Goal: Task Accomplishment & Management: Complete application form

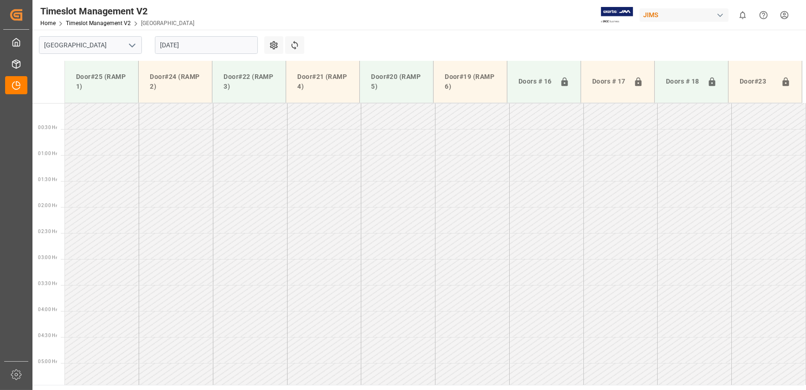
scroll to position [293, 0]
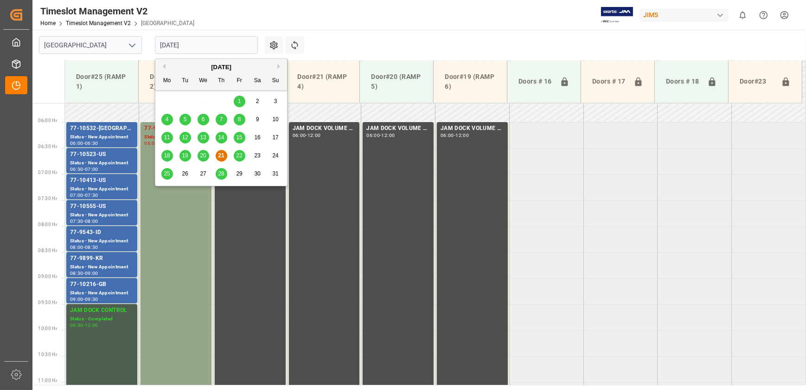
click at [190, 42] on input "[DATE]" at bounding box center [206, 45] width 103 height 18
click at [239, 154] on span "22" at bounding box center [239, 155] width 6 height 6
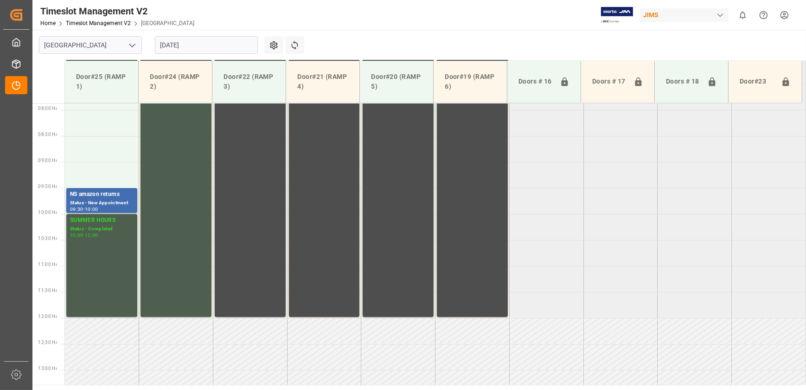
scroll to position [419, 0]
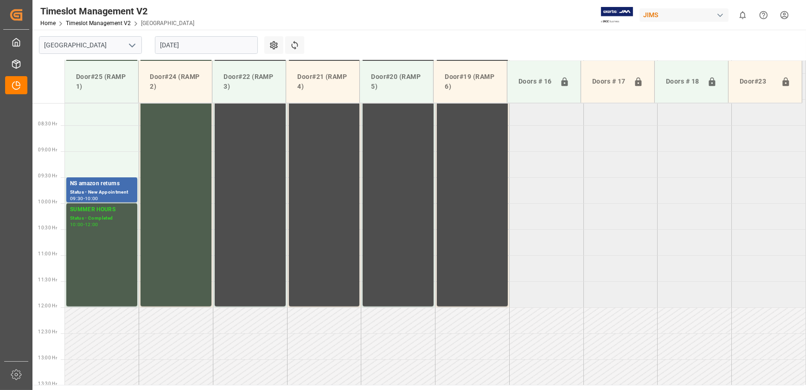
click at [238, 42] on input "[DATE]" at bounding box center [206, 45] width 103 height 18
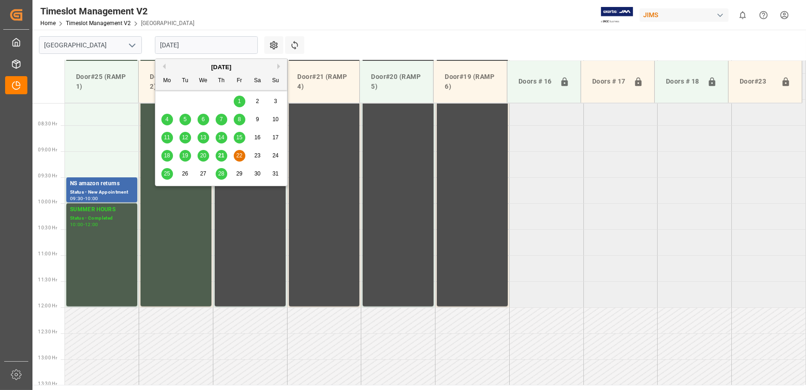
click at [165, 175] on span "25" at bounding box center [167, 173] width 6 height 6
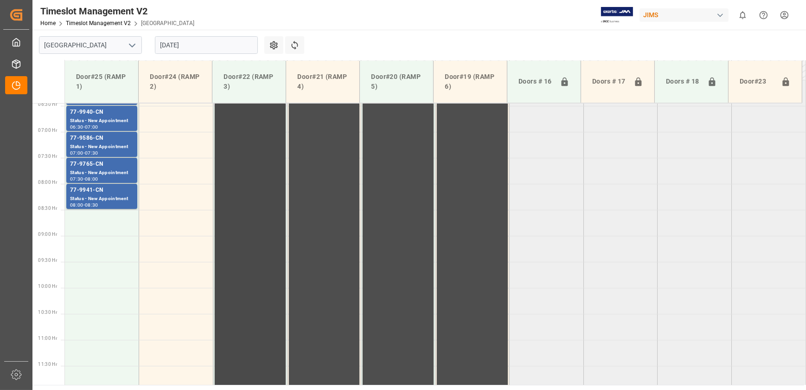
scroll to position [293, 0]
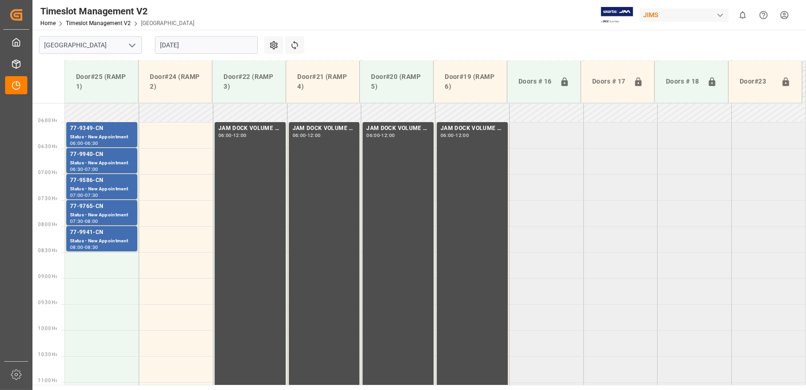
click at [215, 46] on input "[DATE]" at bounding box center [206, 45] width 103 height 18
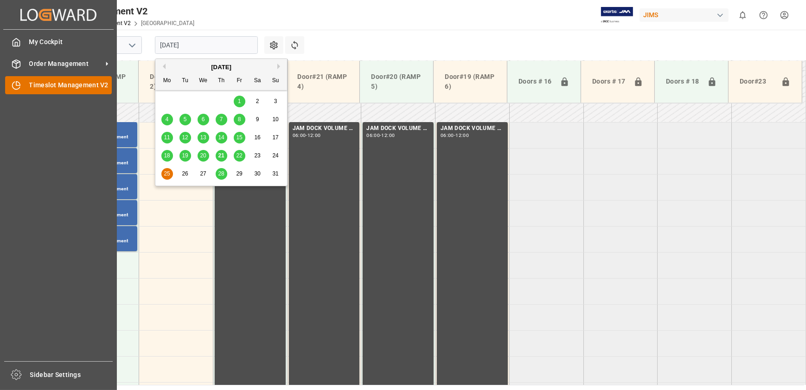
click at [16, 84] on icon at bounding box center [18, 84] width 4 height 4
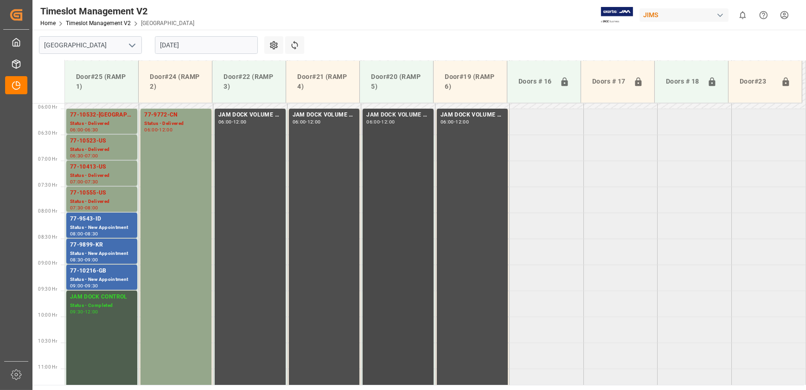
scroll to position [302, 0]
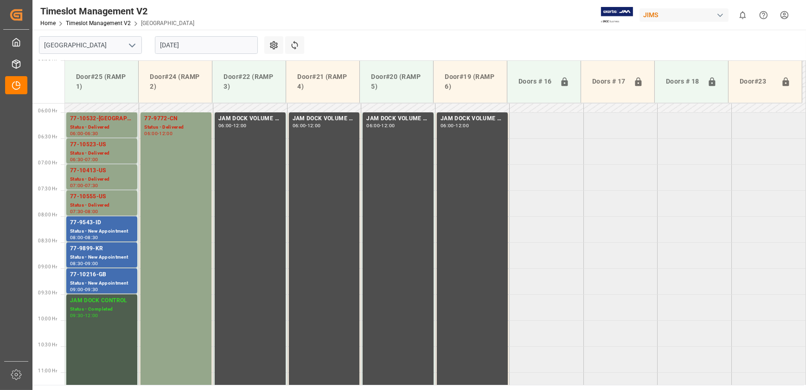
click at [227, 53] on input "[DATE]" at bounding box center [206, 45] width 103 height 18
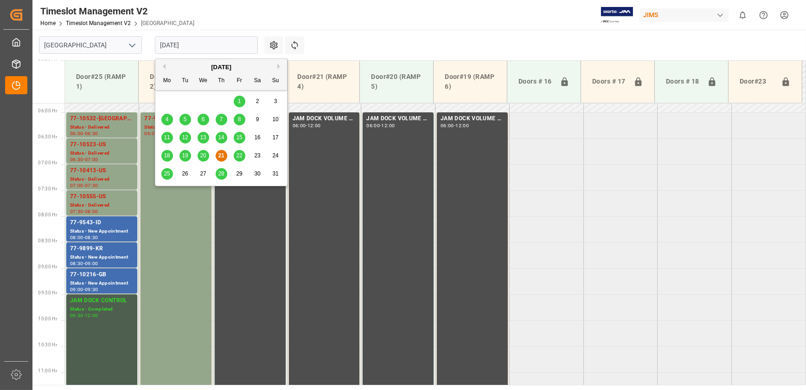
click at [166, 175] on span "25" at bounding box center [167, 173] width 6 height 6
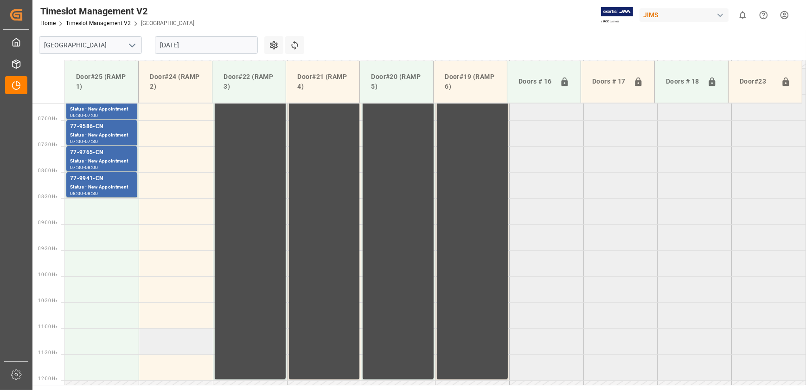
scroll to position [176, 0]
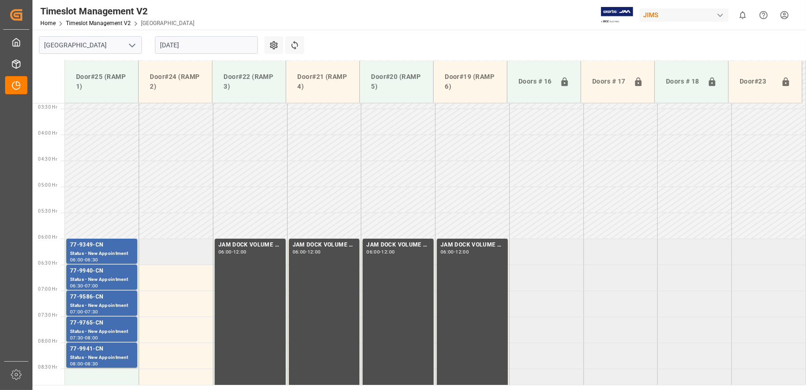
click at [156, 249] on td at bounding box center [176, 251] width 74 height 26
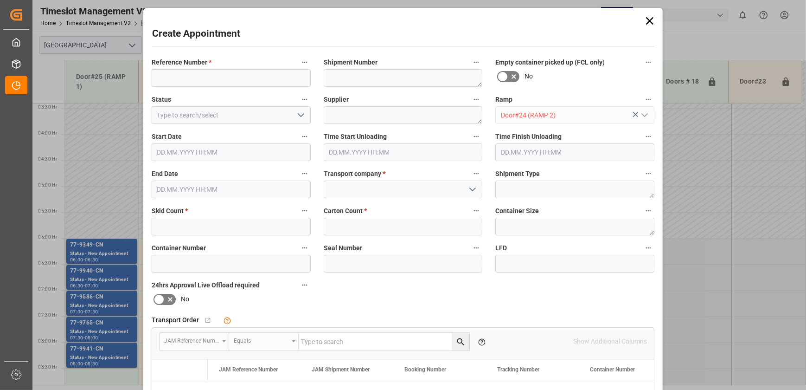
type input "[DATE] 06:00"
type input "[DATE] 06:30"
click at [286, 77] on input at bounding box center [231, 78] width 159 height 18
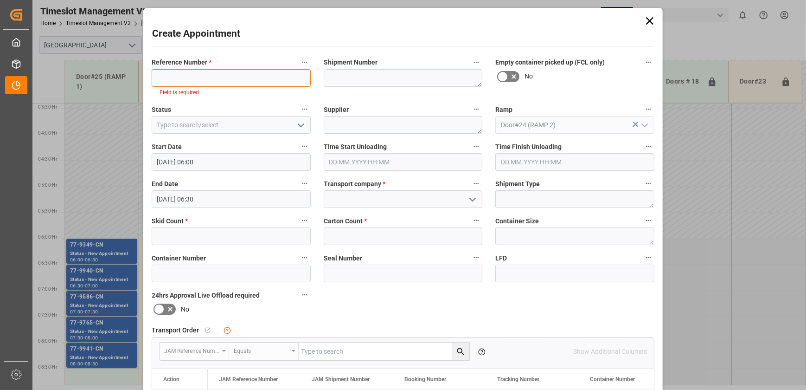
click at [217, 75] on input at bounding box center [231, 78] width 159 height 18
paste input "77-10045-CN"
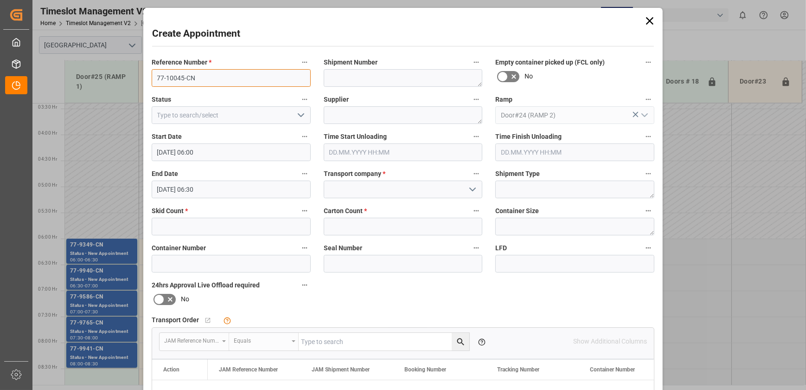
type input "77-10045-CN"
click at [208, 228] on input "text" at bounding box center [231, 227] width 159 height 18
click at [276, 260] on div "Container Number" at bounding box center [231, 256] width 172 height 37
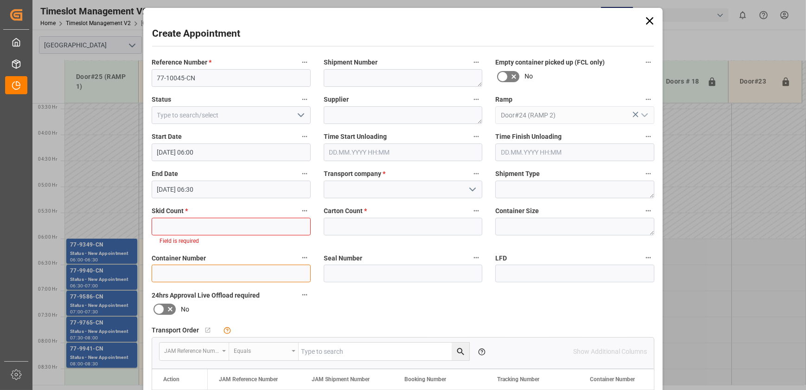
paste input "EGSU3829666"
type input "EGSU3829666"
click at [282, 227] on input "text" at bounding box center [231, 227] width 159 height 18
click at [384, 225] on input "text" at bounding box center [403, 227] width 159 height 18
type input "151"
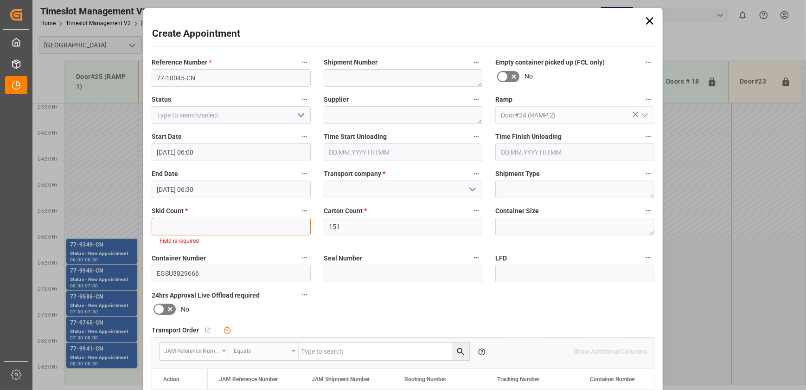
click at [233, 231] on input "text" at bounding box center [231, 227] width 159 height 18
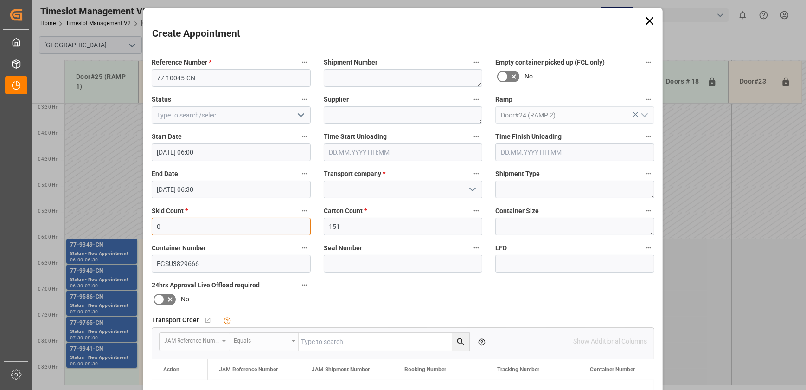
type input "0"
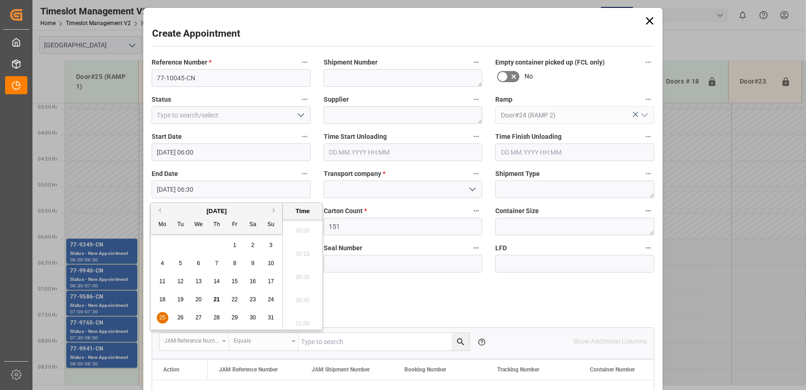
click at [225, 190] on input "[DATE] 06:30" at bounding box center [231, 189] width 159 height 18
click at [159, 316] on span "25" at bounding box center [162, 317] width 6 height 6
click at [302, 285] on li "12:00" at bounding box center [302, 278] width 39 height 23
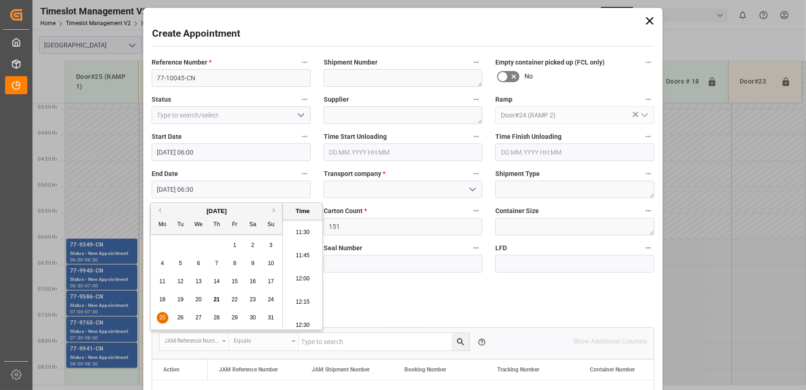
type input "[DATE] 12:00"
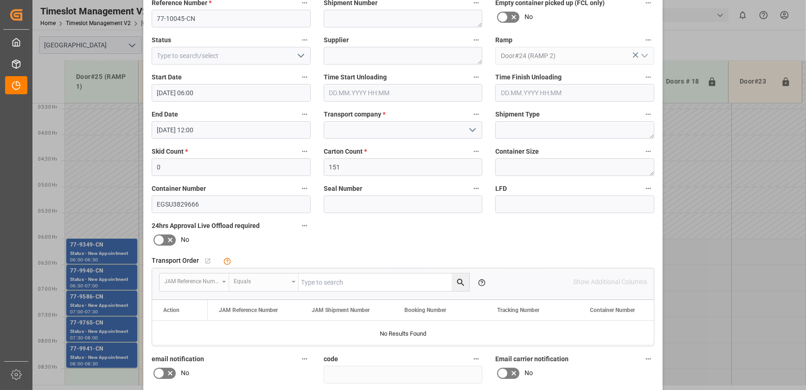
scroll to position [174, 0]
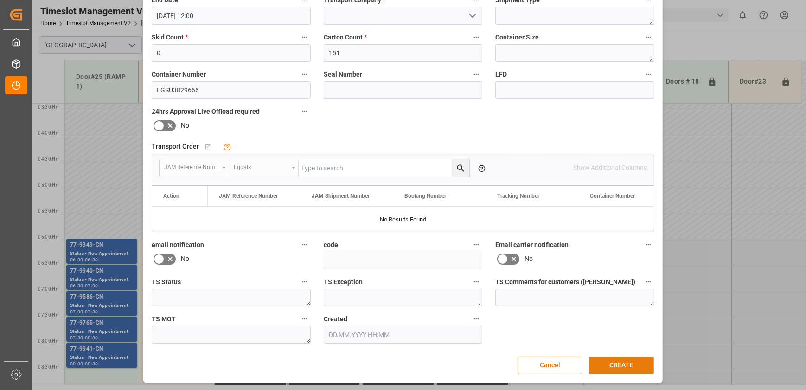
click at [612, 363] on button "CREATE" at bounding box center [621, 365] width 65 height 18
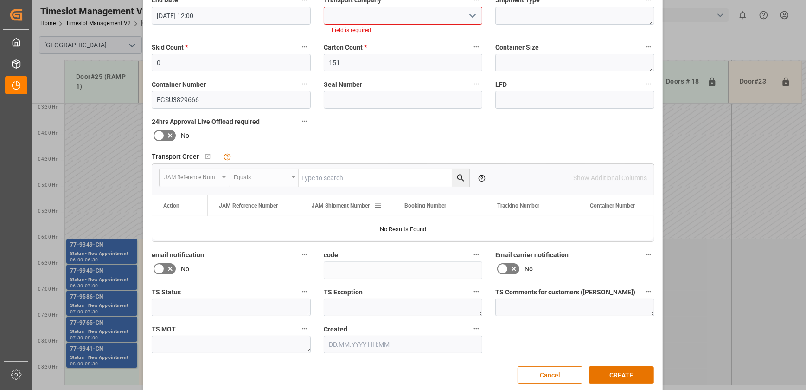
scroll to position [5, 0]
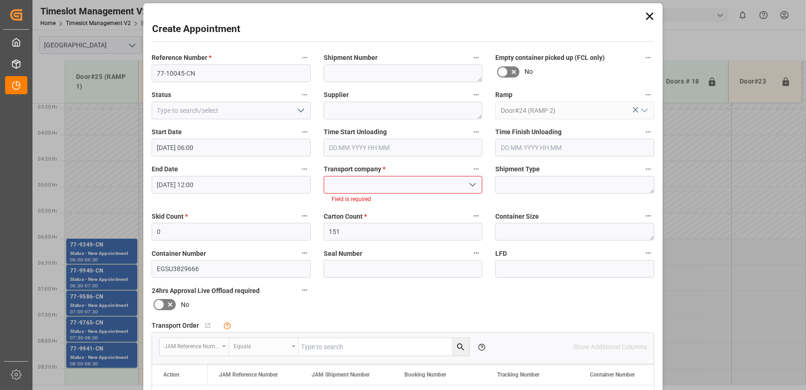
click at [453, 185] on input at bounding box center [403, 185] width 159 height 18
click at [470, 182] on icon "open menu" at bounding box center [472, 184] width 11 height 11
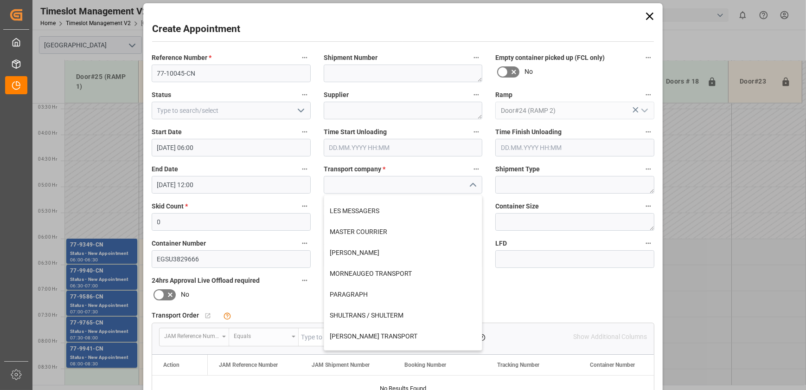
scroll to position [219, 0]
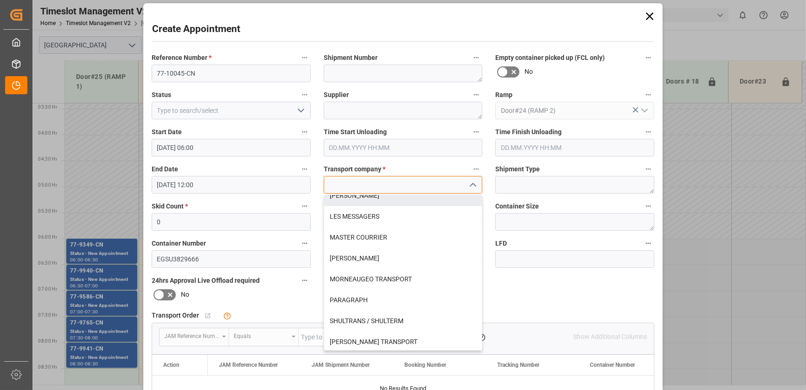
click at [375, 177] on input at bounding box center [403, 185] width 159 height 18
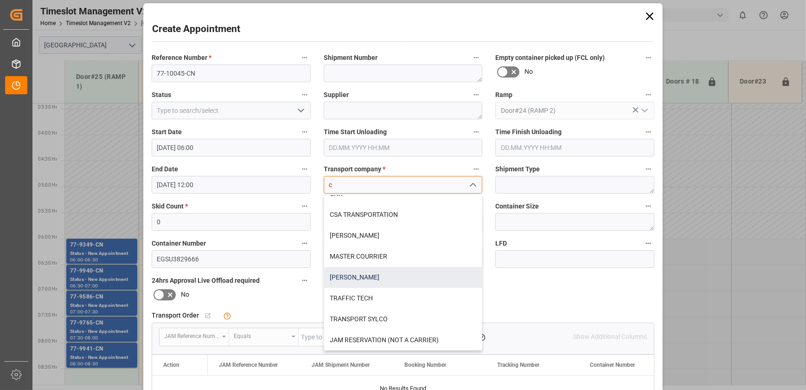
scroll to position [0, 0]
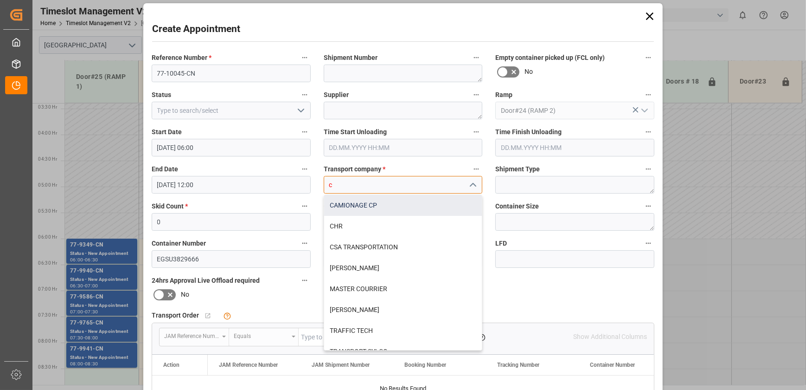
click at [380, 203] on div "CAMIONAGE CP" at bounding box center [403, 205] width 158 height 21
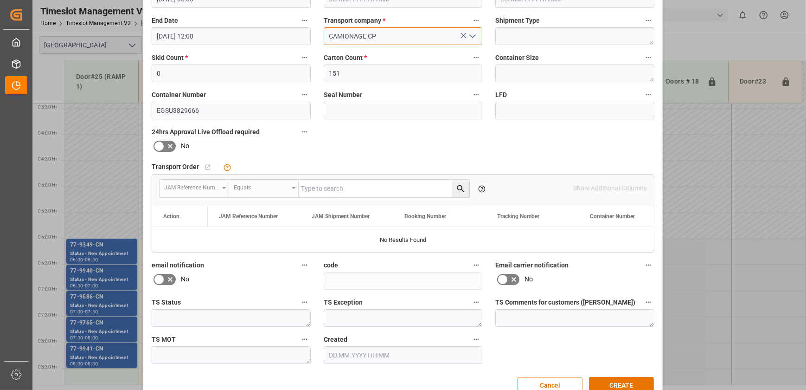
scroll to position [174, 0]
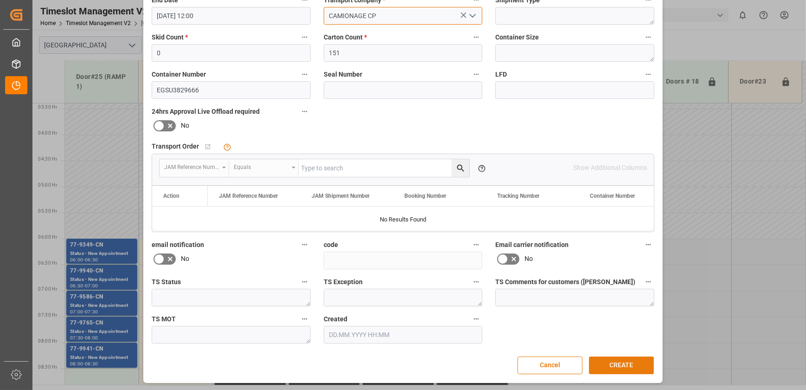
type input "CAMIONAGE CP"
click at [633, 359] on button "CREATE" at bounding box center [621, 365] width 65 height 18
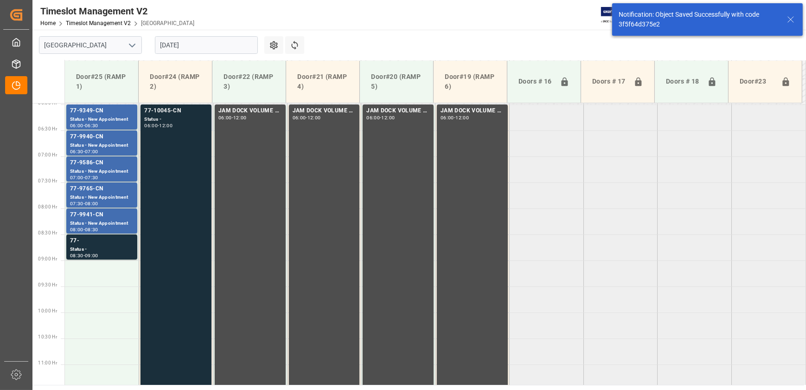
scroll to position [264, 0]
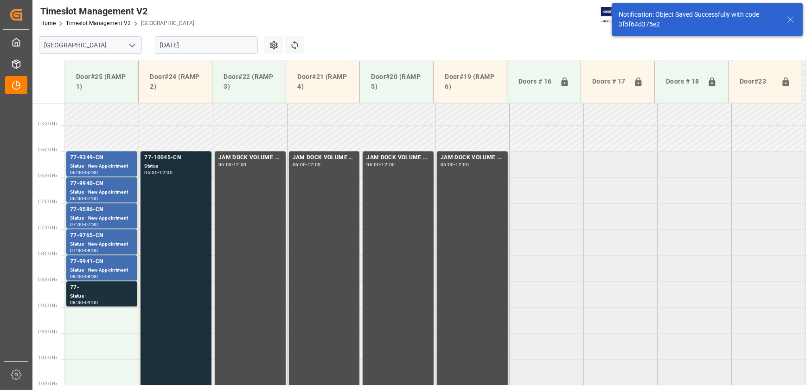
click at [177, 233] on div "77-10045-CN Status - 06:00 - 12:00" at bounding box center [176, 306] width 64 height 307
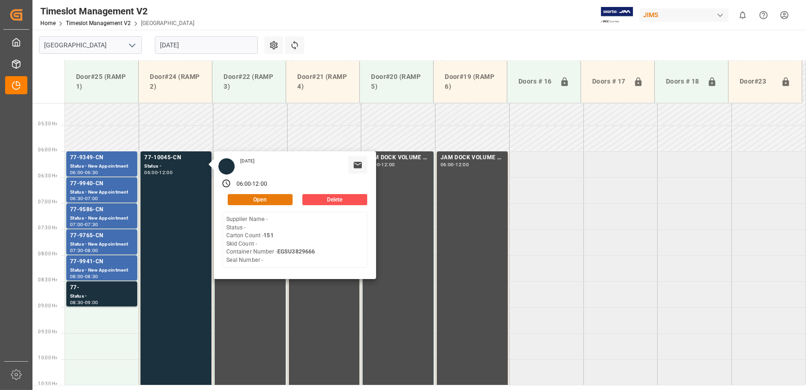
click at [283, 199] on button "Open" at bounding box center [260, 199] width 65 height 11
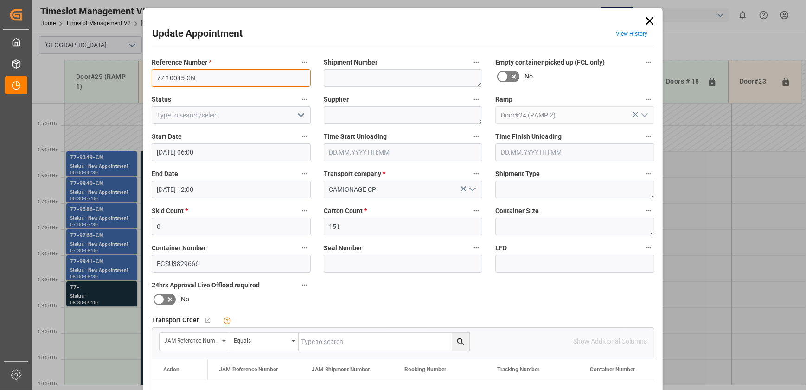
click at [184, 78] on input "77-10045-CN" at bounding box center [231, 78] width 159 height 18
click at [331, 343] on input "text" at bounding box center [384, 342] width 171 height 18
paste input "77-10045-CN"
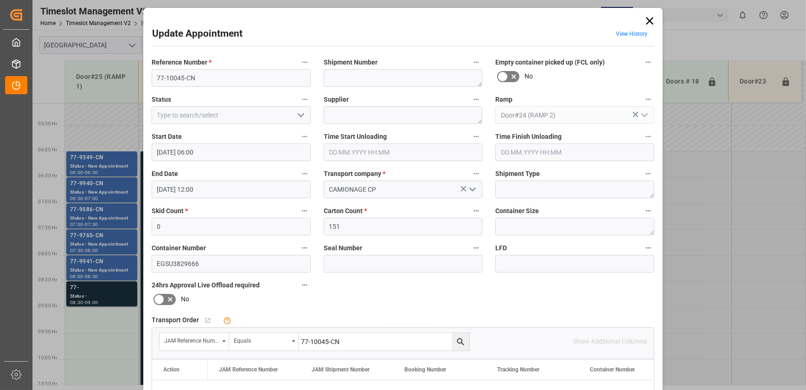
type input "77-10045-CN"
click at [456, 341] on icon "search button" at bounding box center [461, 342] width 10 height 10
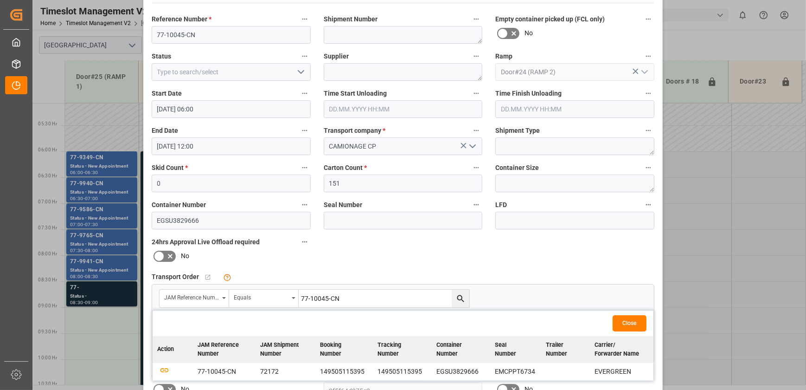
scroll to position [84, 0]
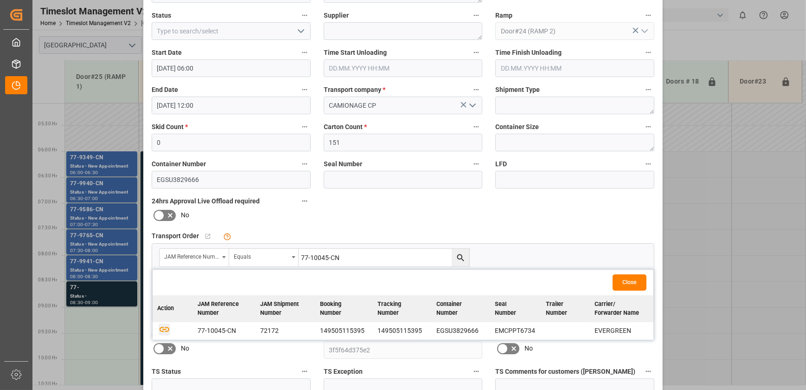
click at [162, 327] on icon "button" at bounding box center [165, 329] width 10 height 5
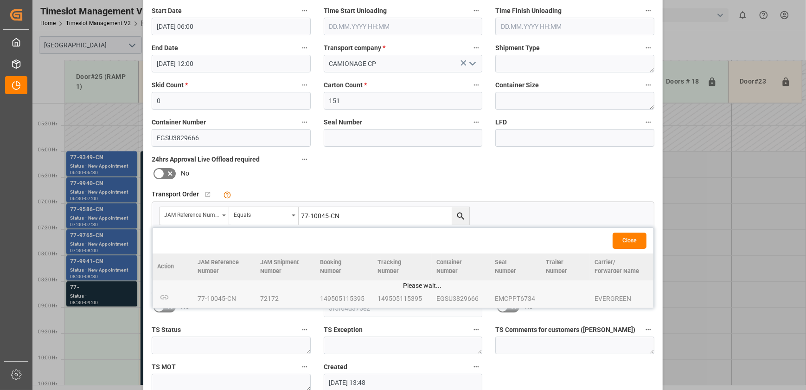
scroll to position [174, 0]
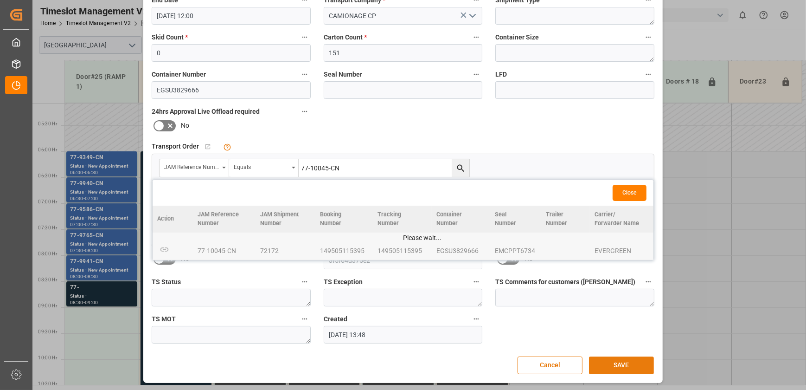
click at [611, 364] on button "SAVE" at bounding box center [621, 365] width 65 height 18
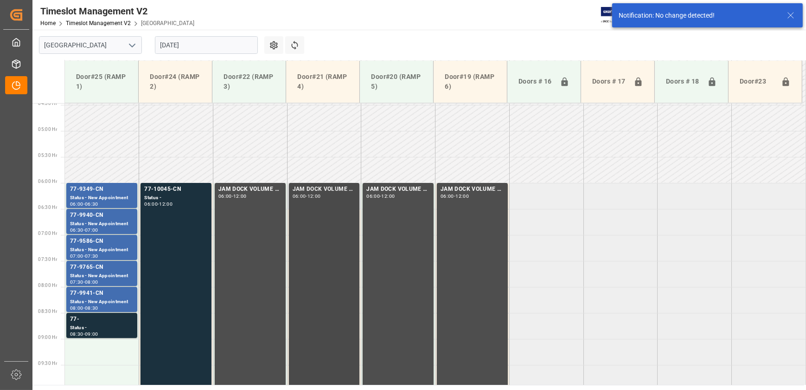
scroll to position [264, 0]
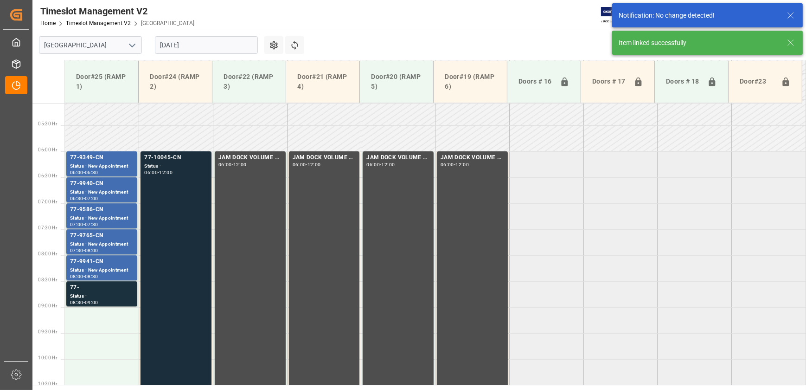
click at [176, 213] on div "77-10045-CN Status - 06:00 - 12:00" at bounding box center [176, 306] width 64 height 307
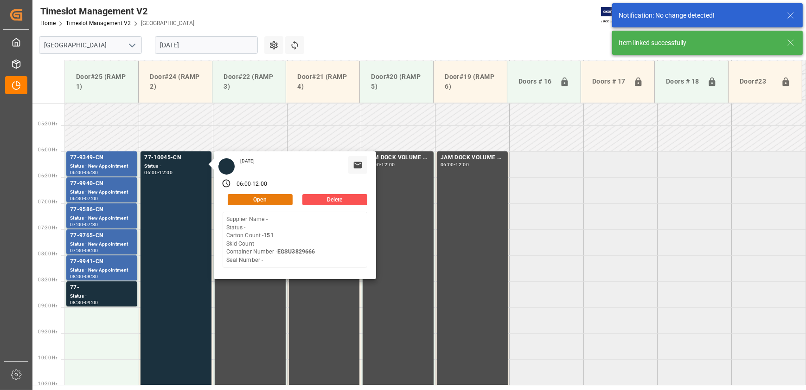
click at [253, 200] on button "Open" at bounding box center [260, 199] width 65 height 11
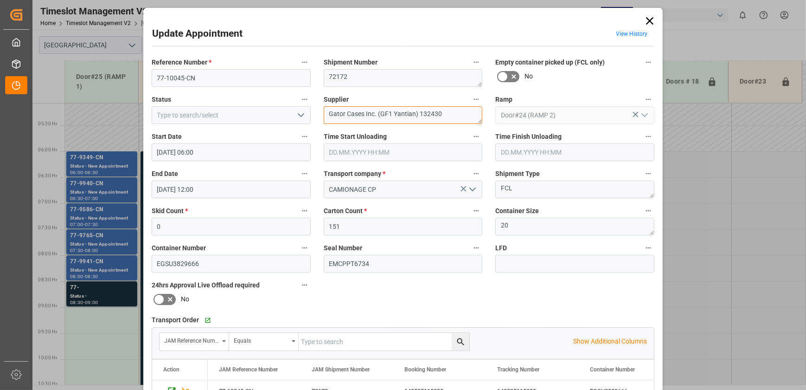
drag, startPoint x: 447, startPoint y: 113, endPoint x: 364, endPoint y: 120, distance: 83.8
click at [364, 120] on textarea "Gator Cases Inc. (GF1 Yantian) 132430" at bounding box center [403, 115] width 159 height 18
type textarea "Gator Cases INO1(49)"
click at [300, 113] on icon "open menu" at bounding box center [301, 114] width 11 height 11
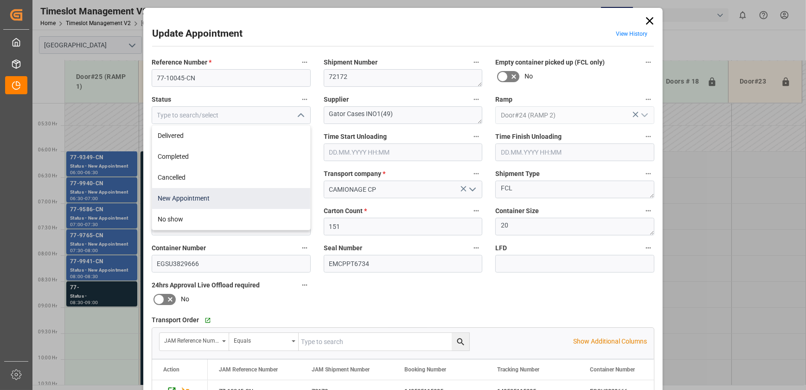
click at [225, 188] on div "New Appointment" at bounding box center [231, 198] width 158 height 21
type input "New Appointment"
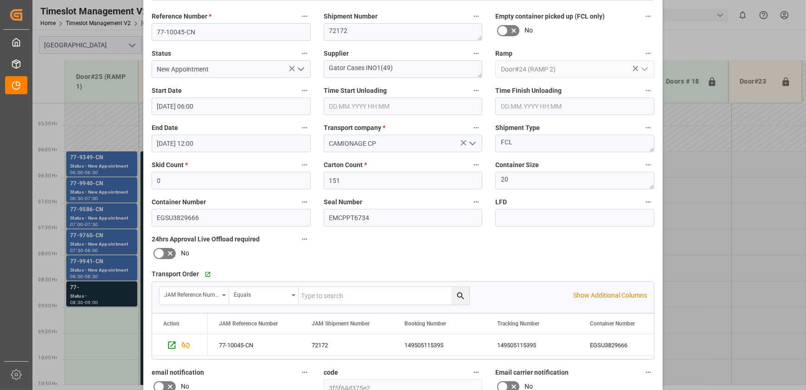
scroll to position [174, 0]
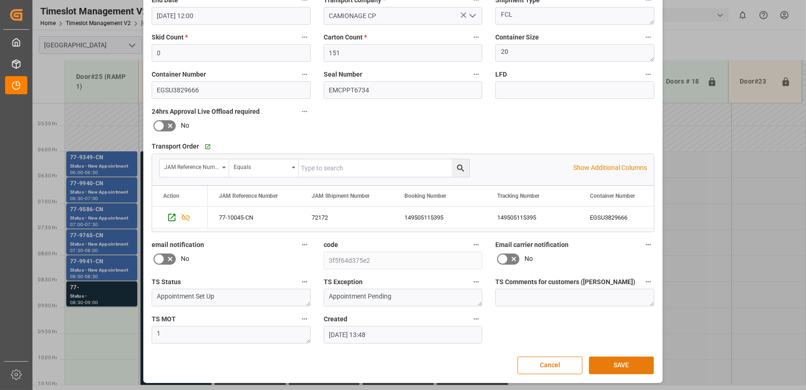
click at [613, 361] on button "SAVE" at bounding box center [621, 365] width 65 height 18
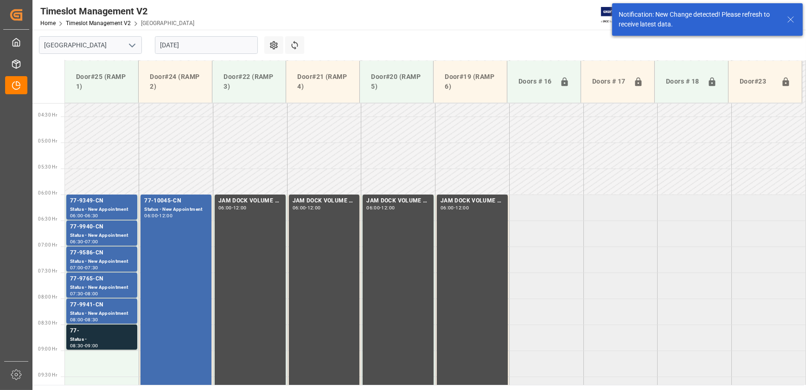
scroll to position [264, 0]
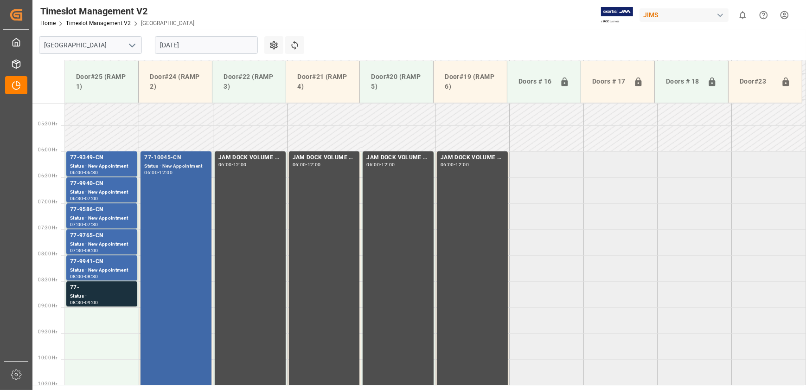
click at [173, 171] on div "12:00" at bounding box center [165, 172] width 13 height 4
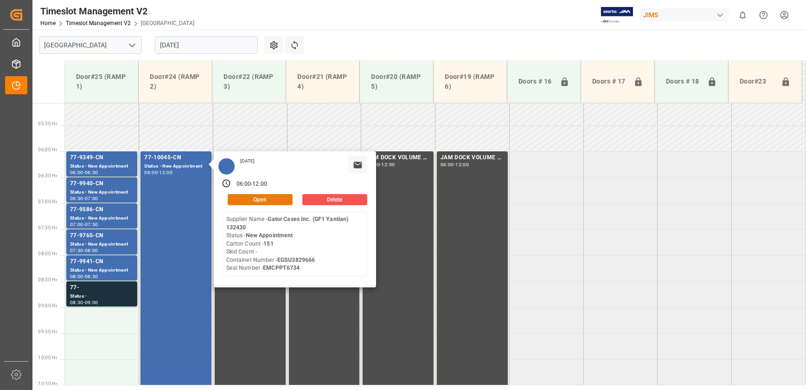
click at [273, 198] on button "Open" at bounding box center [260, 199] width 65 height 11
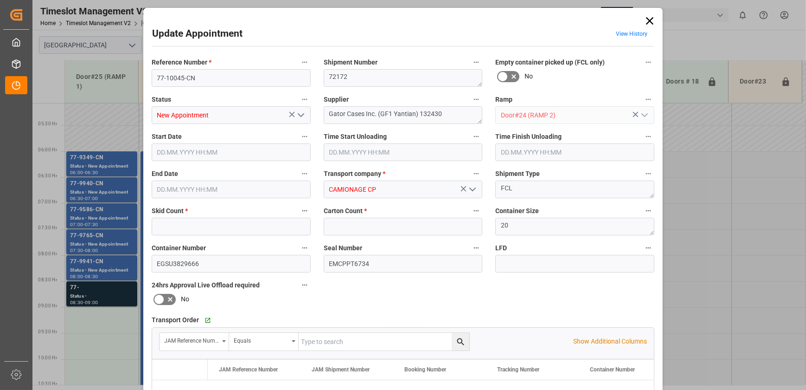
type input "0"
type input "151"
type input "[DATE] 06:00"
type input "[DATE] 12:00"
type input "[DATE] 13:48"
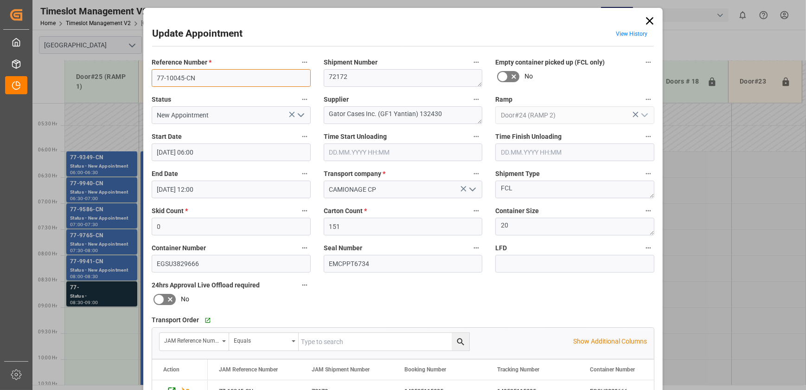
click at [199, 78] on input "77-10045-CN" at bounding box center [231, 78] width 159 height 18
click at [222, 263] on input "EGSU3829666" at bounding box center [231, 264] width 159 height 18
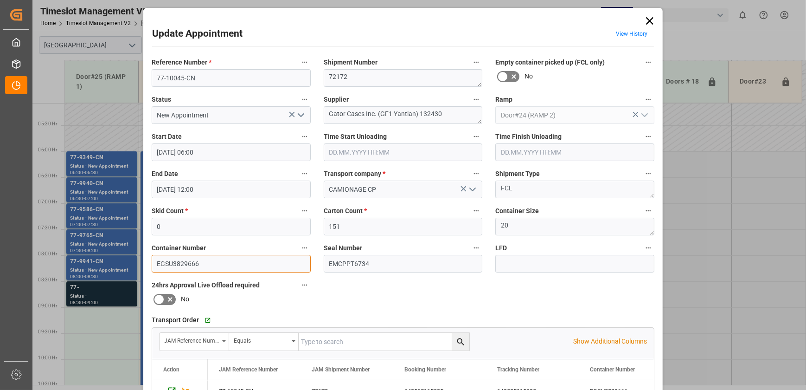
click at [222, 263] on input "EGSU3829666" at bounding box center [231, 264] width 159 height 18
click at [341, 84] on textarea "72172" at bounding box center [403, 78] width 159 height 18
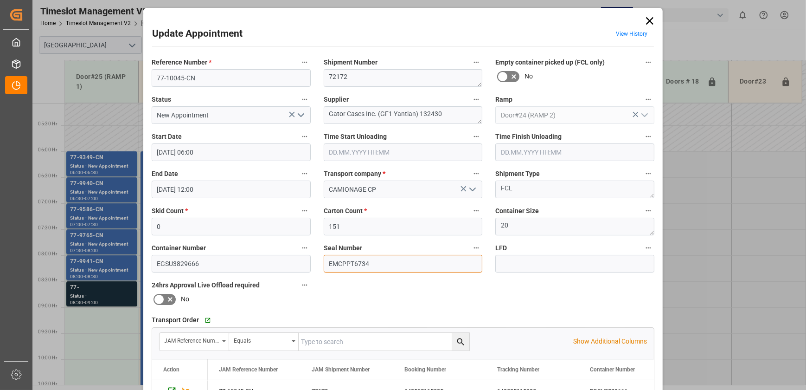
click at [345, 261] on input "EMCPPT6734" at bounding box center [403, 264] width 159 height 18
